Goal: Task Accomplishment & Management: Complete application form

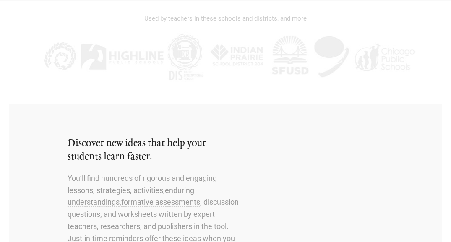
scroll to position [274, 0]
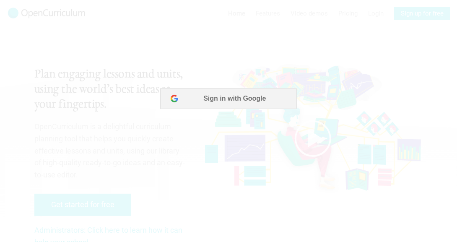
scroll to position [0, 0]
click at [195, 105] on button "Sign in with Google" at bounding box center [228, 98] width 136 height 21
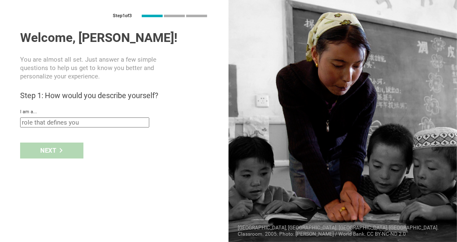
click at [103, 127] on input "text" at bounding box center [84, 122] width 129 height 10
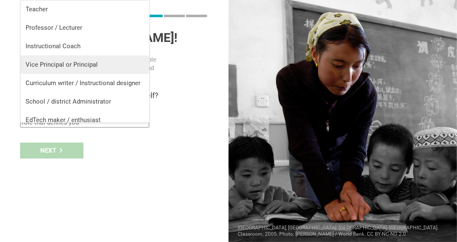
scroll to position [7, 0]
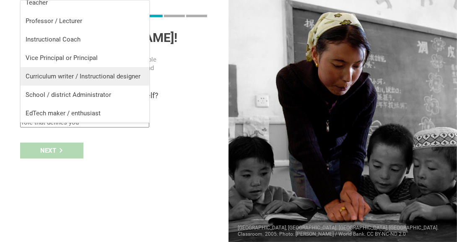
click at [96, 80] on div "Curriculum writer / Instructional designer" at bounding box center [85, 76] width 119 height 8
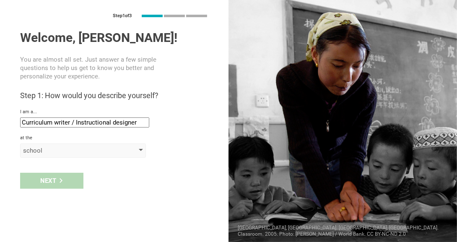
click at [68, 155] on div "school" at bounding box center [71, 150] width 96 height 8
click at [114, 155] on div "school" at bounding box center [71, 150] width 96 height 8
click at [59, 189] on div "Next" at bounding box center [51, 181] width 63 height 16
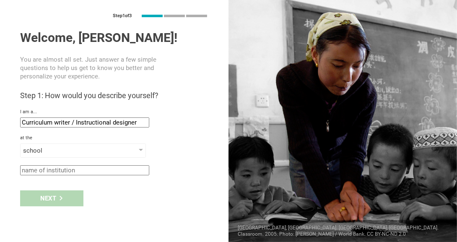
click at [69, 127] on input "Curriculum writer / Instructional designer" at bounding box center [84, 122] width 129 height 10
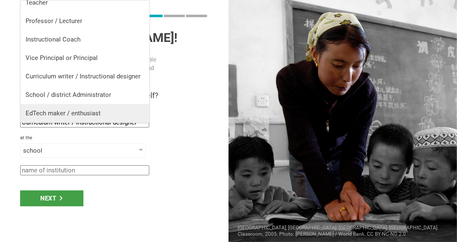
click at [85, 117] on li "EdTech maker / enthusiast" at bounding box center [85, 113] width 129 height 18
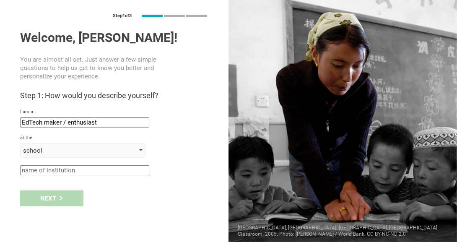
click at [65, 153] on div "school" at bounding box center [71, 150] width 96 height 8
click at [92, 115] on div "I am a..." at bounding box center [114, 112] width 188 height 6
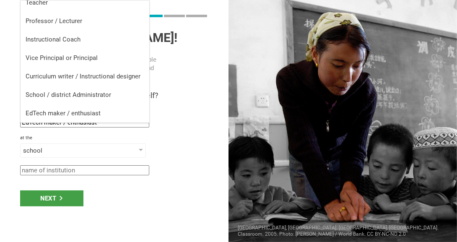
click at [89, 122] on input "EdTech maker / enthusiast" at bounding box center [84, 122] width 129 height 10
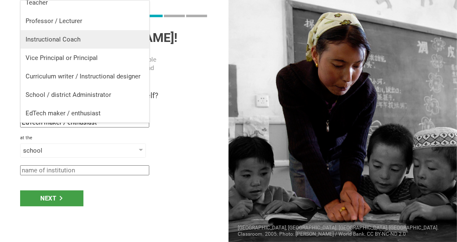
scroll to position [0, 0]
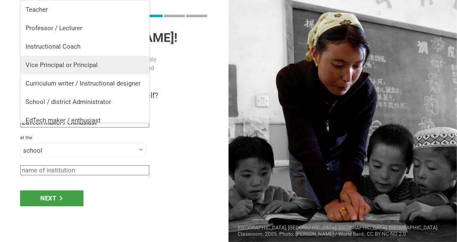
click at [84, 57] on li "Vice Principal or Principal" at bounding box center [85, 65] width 129 height 18
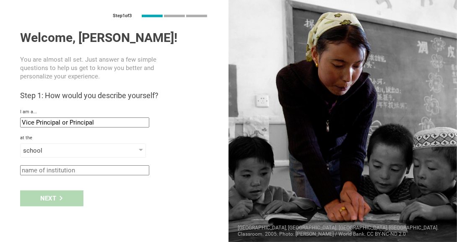
click at [76, 127] on input "Vice Principal or Principal" at bounding box center [84, 122] width 129 height 10
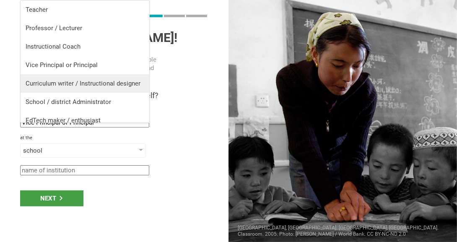
click at [76, 82] on div "Curriculum writer / Instructional designer" at bounding box center [85, 83] width 119 height 8
type input "Curriculum writer / Instructional designer"
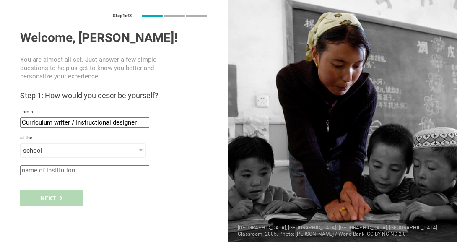
click at [72, 170] on input "text" at bounding box center [84, 170] width 129 height 10
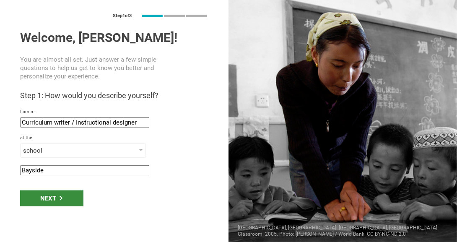
type input "Bayside"
click at [51, 203] on div "Next" at bounding box center [51, 198] width 63 height 16
type input "Tampa, Florida"
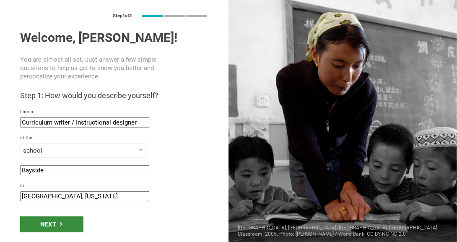
click at [51, 228] on div "Next" at bounding box center [51, 224] width 63 height 16
click at [66, 225] on div "Next" at bounding box center [51, 224] width 63 height 16
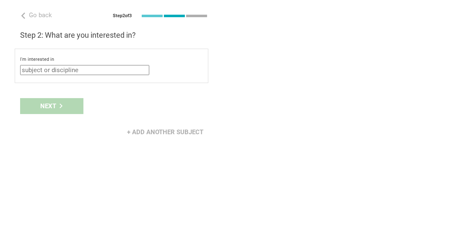
click at [91, 71] on input "text" at bounding box center [84, 70] width 129 height 10
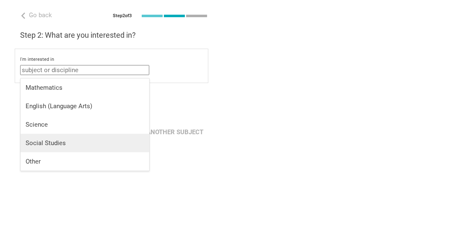
click at [65, 140] on div "Social Studies" at bounding box center [85, 143] width 119 height 8
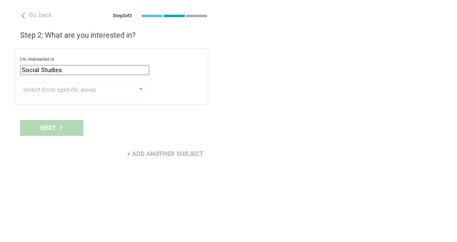
click at [68, 79] on div "I'm interested in Social Studies Mathematics English (Language Arts) Science So…" at bounding box center [112, 77] width 194 height 56
click at [66, 75] on input "Social Studies" at bounding box center [84, 70] width 129 height 10
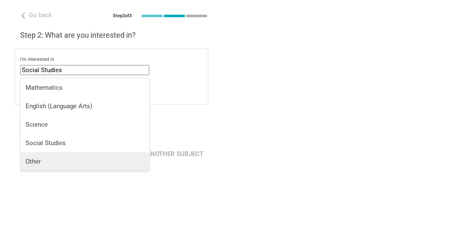
click at [49, 157] on div "Other" at bounding box center [85, 161] width 119 height 8
type input "Other"
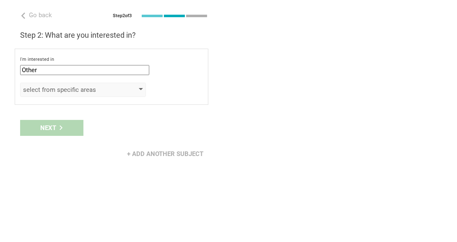
click at [65, 86] on div "select from specific areas" at bounding box center [83, 90] width 126 height 14
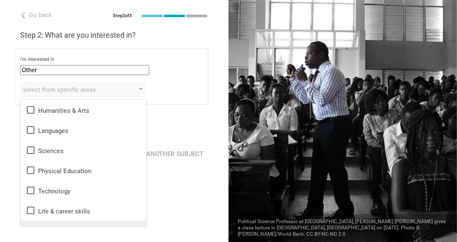
scroll to position [15, 0]
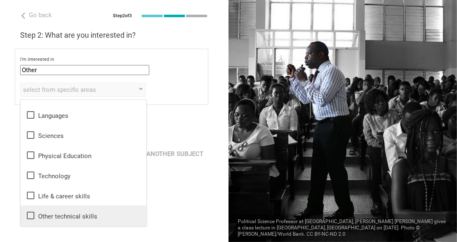
click at [57, 217] on div "Other technical skills" at bounding box center [84, 215] width 116 height 10
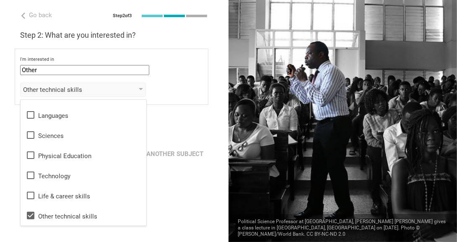
click at [178, 218] on div "Go back Step 2 of 3 Welcome, Aisley! You are almost all set. Just answer a few …" at bounding box center [114, 121] width 228 height 242
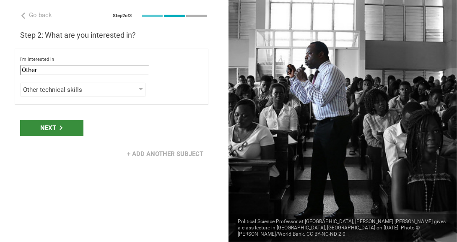
click at [50, 133] on div "Next" at bounding box center [51, 128] width 63 height 16
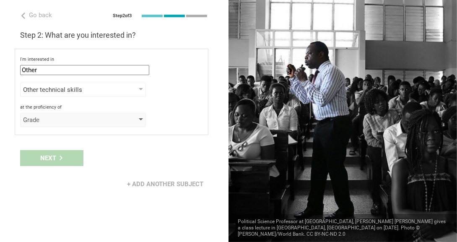
click at [48, 124] on div "Grade" at bounding box center [71, 120] width 96 height 8
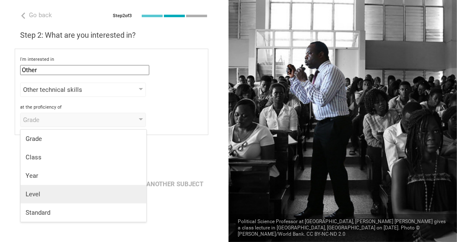
click at [47, 194] on div "Level" at bounding box center [84, 194] width 116 height 8
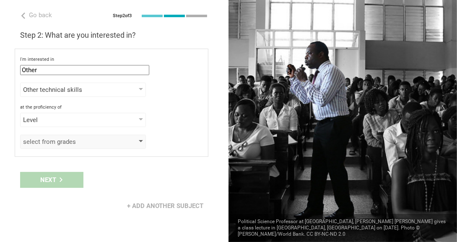
click at [51, 146] on div "select from grades" at bounding box center [71, 141] width 96 height 8
click at [73, 146] on div "select from grades" at bounding box center [71, 141] width 96 height 8
click at [119, 118] on div "Level" at bounding box center [83, 120] width 126 height 14
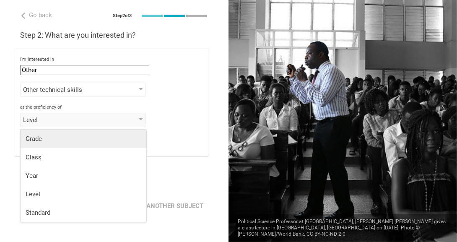
click at [101, 139] on div "Grade" at bounding box center [84, 139] width 116 height 8
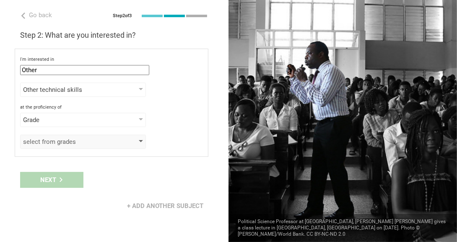
click at [96, 139] on div "select from grades" at bounding box center [83, 142] width 126 height 14
click at [85, 143] on div "select from grades" at bounding box center [71, 141] width 96 height 8
click at [96, 122] on div "Grade" at bounding box center [71, 120] width 96 height 8
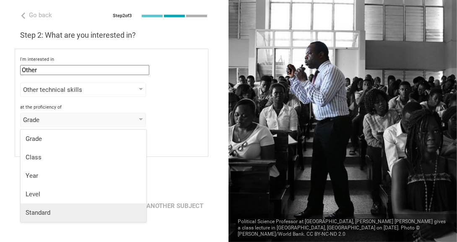
click at [65, 210] on div "Standard" at bounding box center [84, 212] width 116 height 8
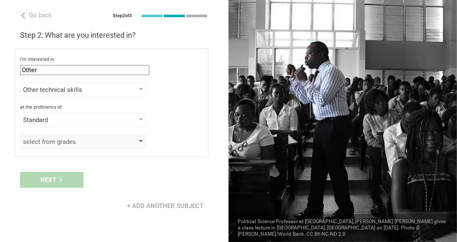
click at [69, 143] on div "select from grades" at bounding box center [71, 141] width 96 height 8
click at [72, 119] on div "Standard" at bounding box center [71, 120] width 96 height 8
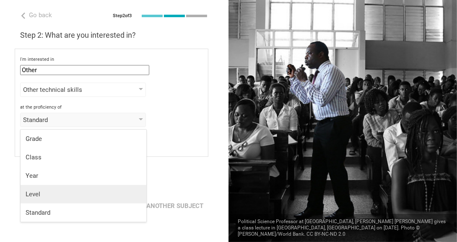
click at [44, 185] on li "Level" at bounding box center [84, 194] width 126 height 18
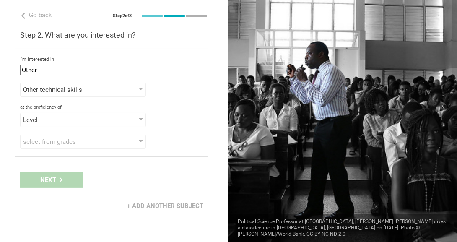
click at [46, 184] on div "Next" at bounding box center [114, 180] width 228 height 26
click at [106, 175] on div "Next" at bounding box center [114, 180] width 228 height 26
click at [148, 122] on div "Level Grade Class Year Level Standard" at bounding box center [111, 120] width 183 height 14
click at [131, 81] on div "I'm interested in Other Mathematics English (Language Arts) Science Social Stud…" at bounding box center [112, 103] width 194 height 108
click at [109, 121] on div "Level" at bounding box center [71, 120] width 96 height 8
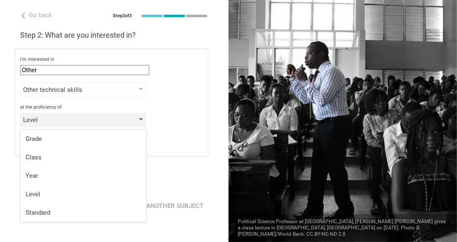
click at [96, 115] on div "Level" at bounding box center [83, 120] width 126 height 14
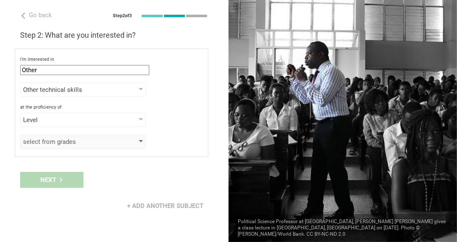
click at [106, 138] on div "select from grades" at bounding box center [83, 142] width 126 height 14
click at [143, 143] on div at bounding box center [141, 141] width 4 height 3
click at [139, 146] on div "select from grades" at bounding box center [83, 142] width 126 height 14
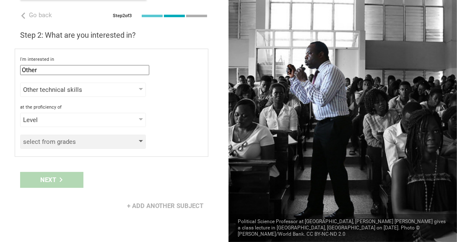
click at [139, 146] on div "select from grades" at bounding box center [83, 142] width 126 height 14
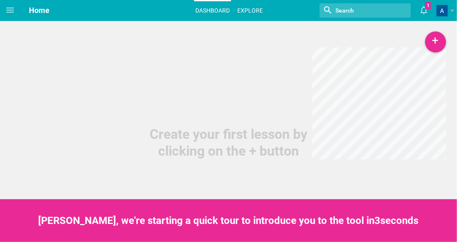
click at [245, 11] on link "Explore" at bounding box center [250, 10] width 28 height 18
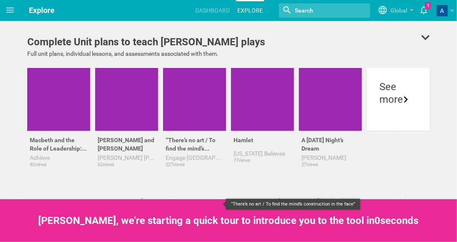
scroll to position [140, 0]
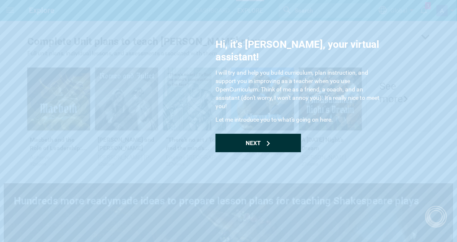
click at [252, 140] on span "Next" at bounding box center [253, 143] width 15 height 7
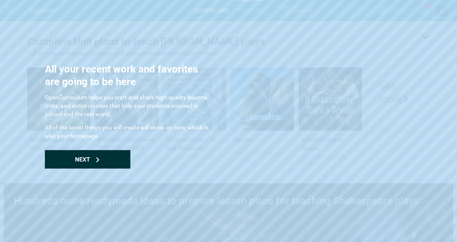
click at [86, 159] on span "Next" at bounding box center [82, 159] width 15 height 7
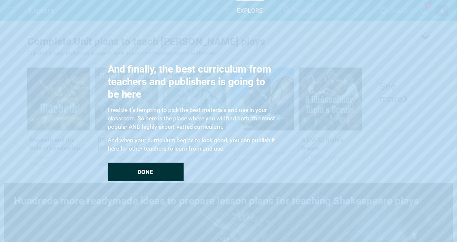
click at [143, 174] on span "Done" at bounding box center [146, 172] width 16 height 7
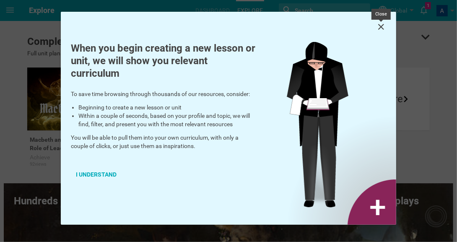
click at [379, 28] on icon at bounding box center [381, 27] width 10 height 10
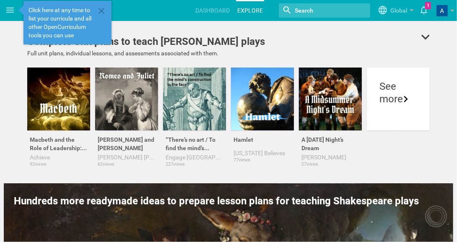
click at [411, 112] on div "See more" at bounding box center [398, 98] width 63 height 63
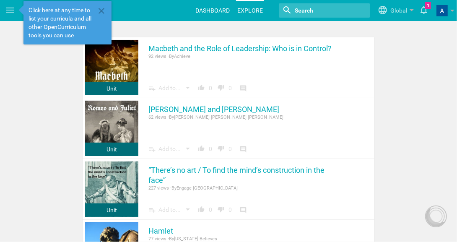
click at [215, 6] on link "Dashboard" at bounding box center [212, 10] width 37 height 18
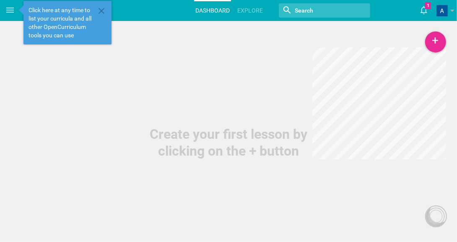
click at [424, 41] on div "Create your first lesson by clicking on the + button" at bounding box center [228, 79] width 457 height 159
click at [433, 41] on div "+" at bounding box center [435, 41] width 21 height 21
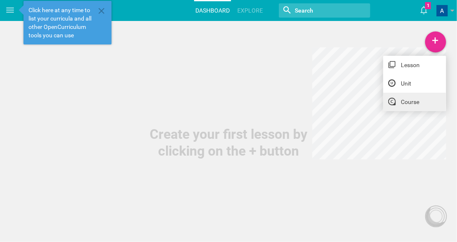
click at [401, 103] on link "Course" at bounding box center [414, 102] width 63 height 18
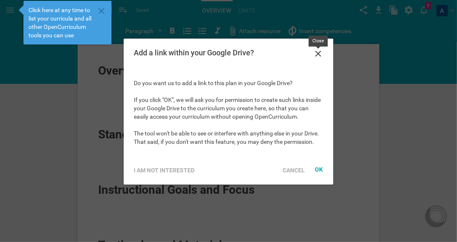
click at [315, 52] on icon at bounding box center [318, 54] width 10 height 10
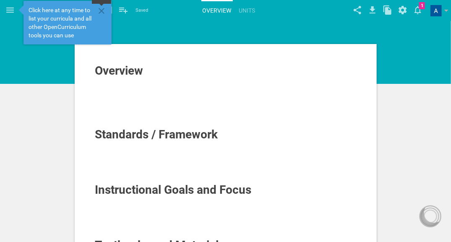
click at [103, 6] on icon at bounding box center [101, 11] width 10 height 10
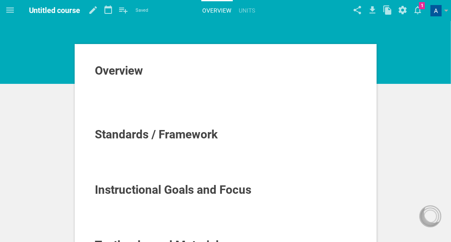
click at [118, 79] on div at bounding box center [225, 82] width 261 height 8
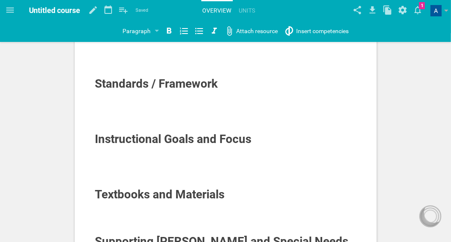
click at [153, 120] on div at bounding box center [225, 120] width 261 height 8
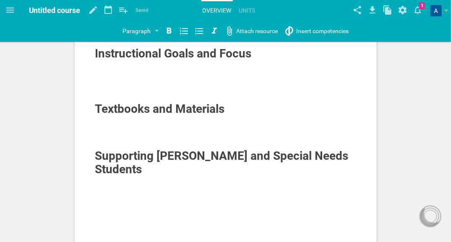
click at [153, 120] on div at bounding box center [225, 120] width 261 height 8
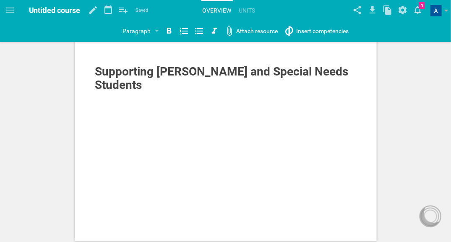
click at [153, 120] on div "Overview Standards / Framework Instructional Goals and Focus Textbooks and Mate…" at bounding box center [226, 33] width 302 height 418
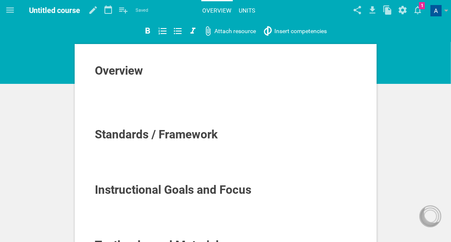
click at [238, 10] on link "Units" at bounding box center [247, 10] width 19 height 18
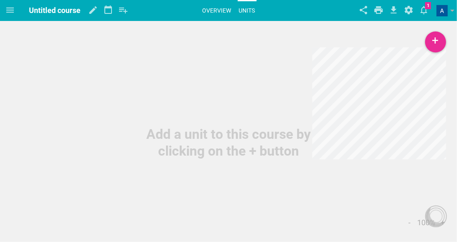
click at [212, 5] on link "Overview" at bounding box center [216, 10] width 31 height 18
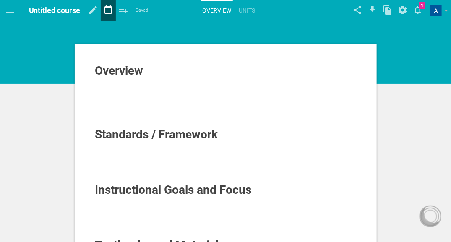
click at [111, 8] on icon at bounding box center [108, 9] width 8 height 8
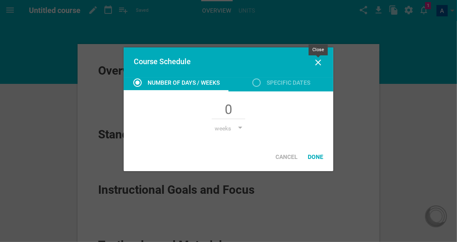
click at [318, 60] on icon at bounding box center [318, 62] width 10 height 10
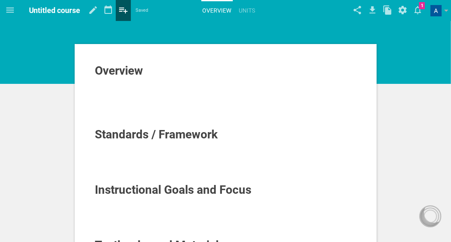
click at [127, 13] on icon at bounding box center [123, 10] width 15 height 20
click at [86, 13] on icon at bounding box center [93, 10] width 15 height 20
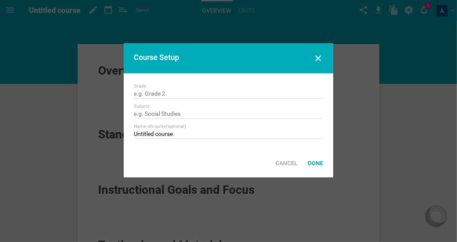
click at [323, 56] on div "Course Setup" at bounding box center [229, 58] width 210 height 30
click at [319, 58] on icon at bounding box center [318, 58] width 10 height 10
click at [317, 163] on div "Done" at bounding box center [316, 163] width 26 height 18
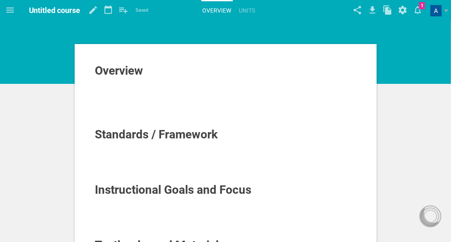
click at [51, 17] on div "Untitled course" at bounding box center [55, 10] width 52 height 21
click at [5, 7] on span at bounding box center [10, 10] width 20 height 20
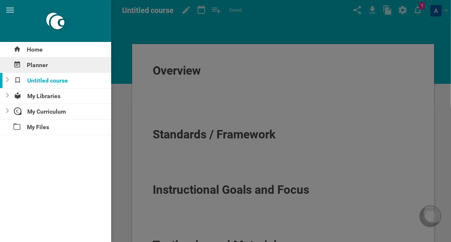
click at [47, 69] on div "Planner" at bounding box center [55, 64] width 111 height 15
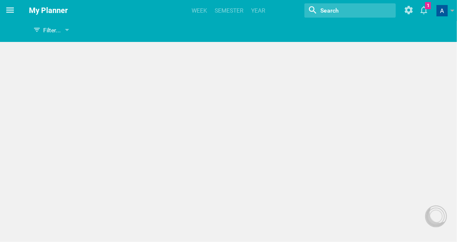
click at [11, 13] on icon at bounding box center [10, 10] width 10 height 10
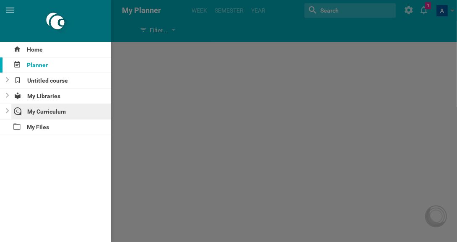
click at [41, 111] on div "My Curriculum" at bounding box center [61, 111] width 100 height 15
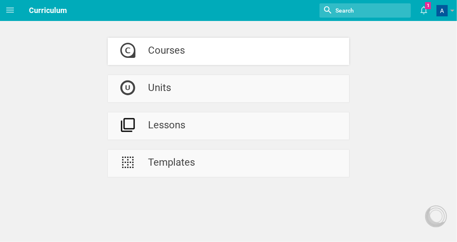
click at [165, 54] on div "Courses" at bounding box center [166, 51] width 37 height 27
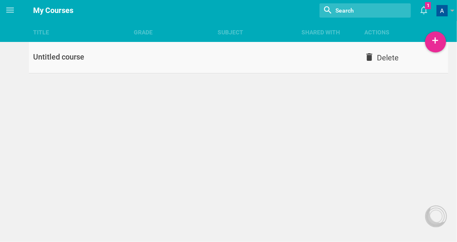
click at [393, 58] on div "Title Grade Subject Shared with Actions Home Planner Untitled course My Librari…" at bounding box center [228, 121] width 457 height 242
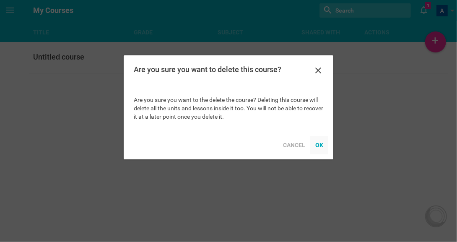
click at [311, 148] on div "OK" at bounding box center [319, 145] width 18 height 18
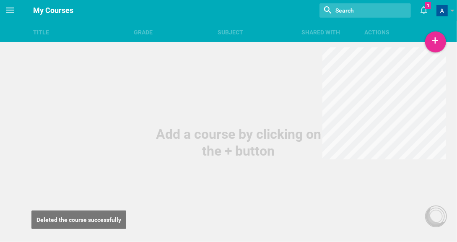
click at [12, 14] on icon at bounding box center [10, 10] width 10 height 10
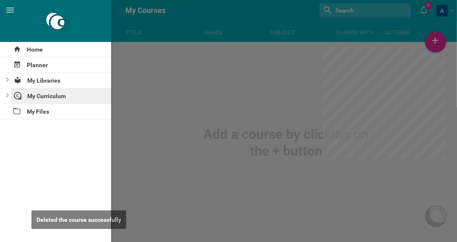
click at [57, 101] on div "My Curriculum" at bounding box center [61, 95] width 100 height 15
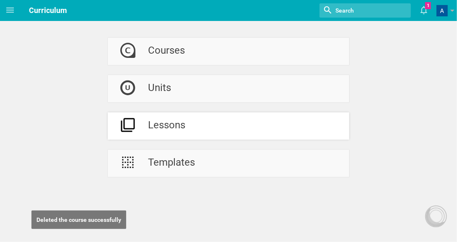
click at [165, 119] on div "Lessons" at bounding box center [166, 125] width 37 height 27
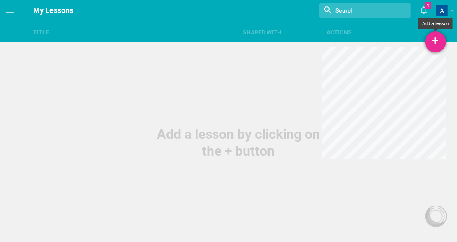
click at [441, 39] on div "+" at bounding box center [435, 41] width 21 height 21
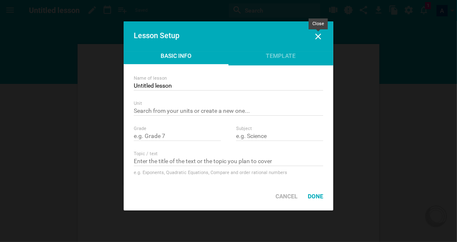
click at [319, 35] on icon at bounding box center [318, 37] width 6 height 6
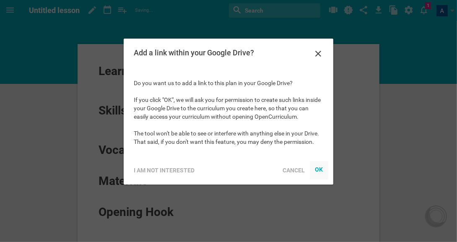
click at [318, 169] on div "OK" at bounding box center [318, 169] width 8 height 7
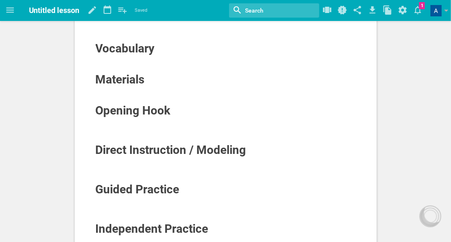
scroll to position [83, 0]
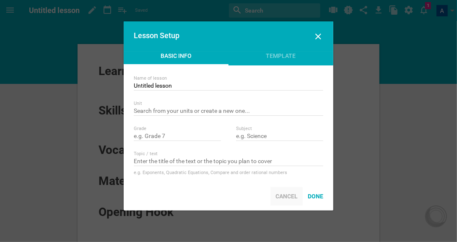
click at [301, 198] on div "Cancel" at bounding box center [286, 196] width 32 height 18
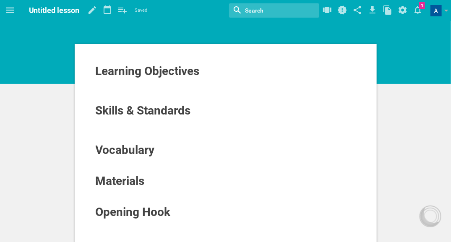
click at [10, 14] on icon at bounding box center [10, 10] width 10 height 10
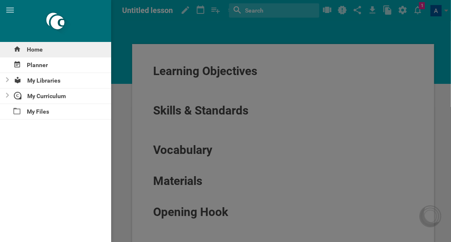
click at [44, 52] on div "Home" at bounding box center [55, 49] width 111 height 15
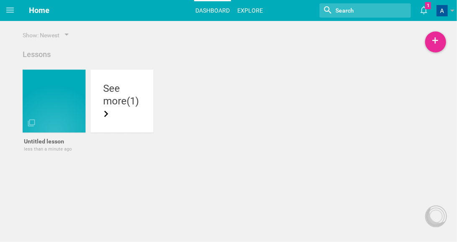
click at [256, 8] on link "Explore" at bounding box center [250, 10] width 28 height 18
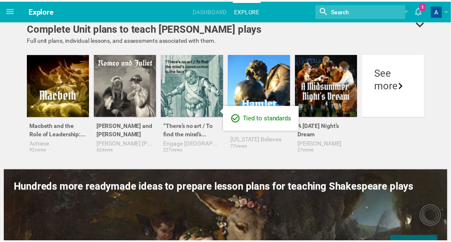
scroll to position [154, 0]
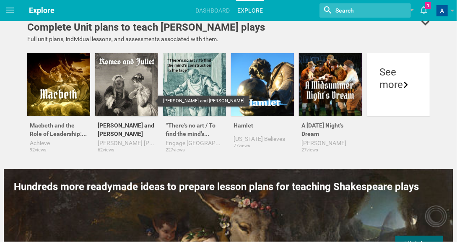
click at [124, 87] on div at bounding box center [126, 84] width 63 height 63
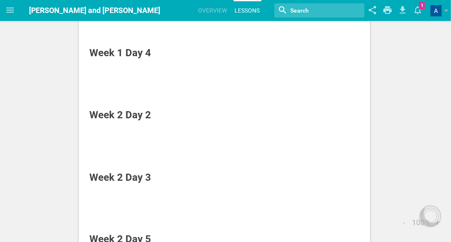
scroll to position [306, 0]
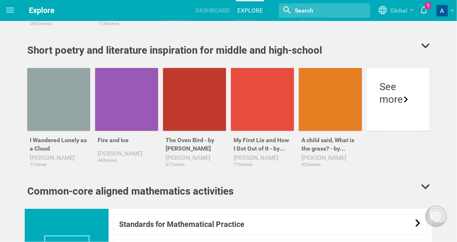
scroll to position [528, 0]
